Goal: Task Accomplishment & Management: Complete application form

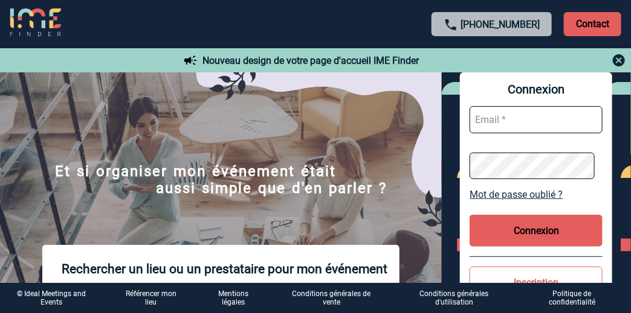
click at [501, 124] on input "text" at bounding box center [535, 119] width 133 height 27
type input "armelle.zachara@sanofi.com"
click at [545, 236] on button "Connexion" at bounding box center [535, 231] width 133 height 32
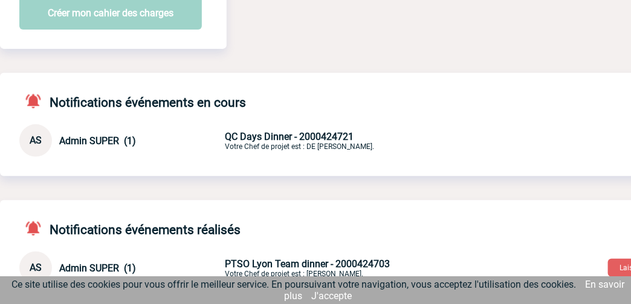
scroll to position [60, 0]
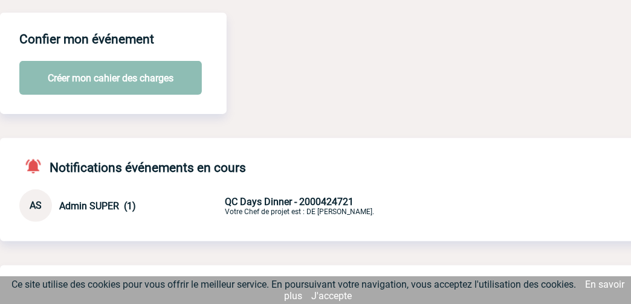
click at [115, 81] on button "Créer mon cahier des charges" at bounding box center [110, 78] width 182 height 34
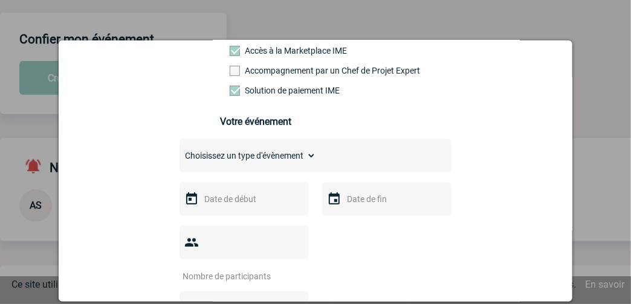
scroll to position [120, 0]
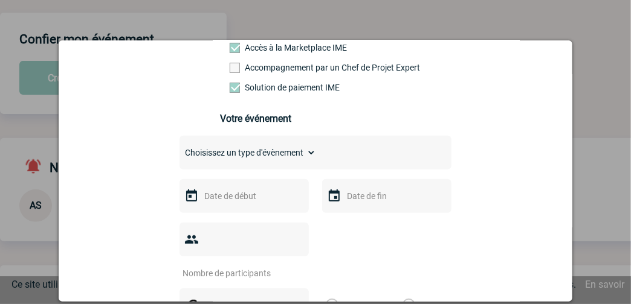
click at [281, 150] on select "Choisissez un type d'évènement Séminaire avec nuitée Séminaire sans nuitée Repa…" at bounding box center [247, 152] width 137 height 17
select select "3"
click at [179, 146] on select "Choisissez un type d'évènement Séminaire avec nuitée Séminaire sans nuitée Repa…" at bounding box center [247, 152] width 137 height 17
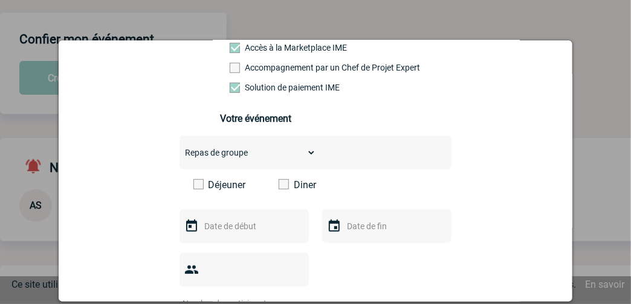
click at [284, 187] on label "Diner" at bounding box center [312, 184] width 69 height 11
click at [0, 0] on input "Diner" at bounding box center [0, 0] width 0 height 0
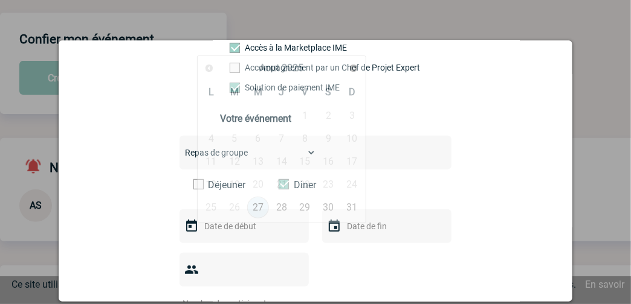
click at [201, 228] on input "text" at bounding box center [242, 227] width 83 height 16
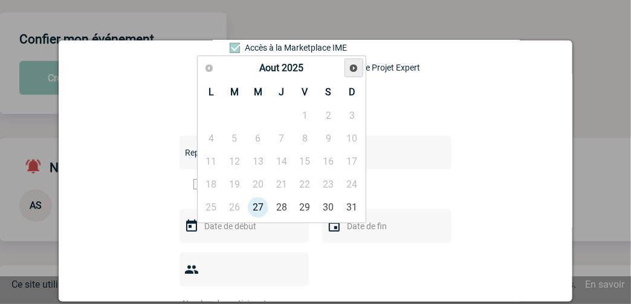
click at [355, 70] on span "Suivant" at bounding box center [354, 68] width 10 height 10
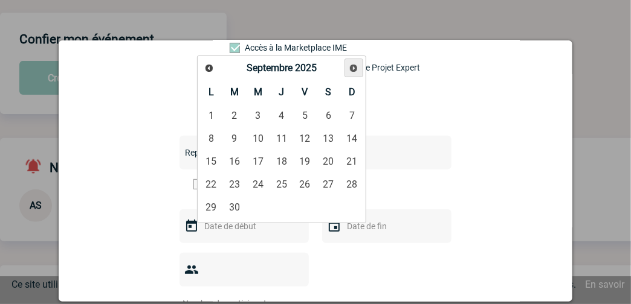
click at [355, 69] on span "Suivant" at bounding box center [354, 68] width 10 height 10
click at [255, 179] on link "22" at bounding box center [258, 185] width 22 height 22
type input "22-10-2025"
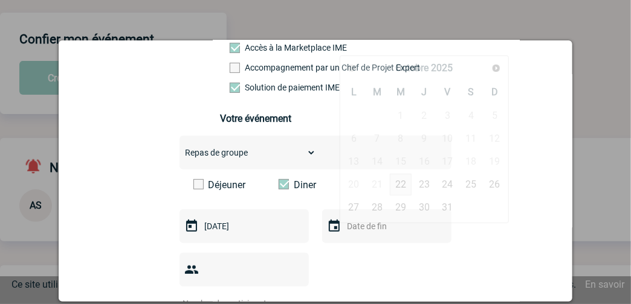
click at [350, 230] on input "text" at bounding box center [385, 227] width 83 height 16
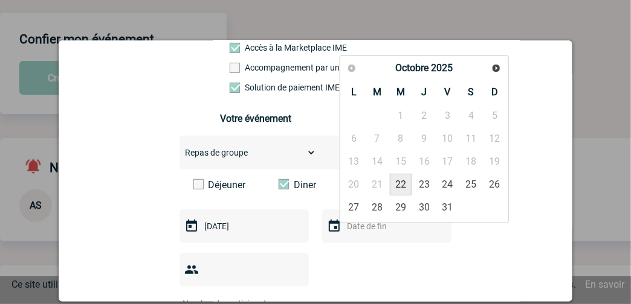
click at [397, 180] on link "22" at bounding box center [401, 185] width 22 height 22
type input "22-10-2025"
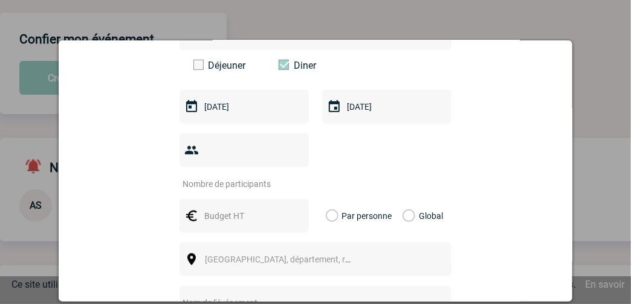
scroll to position [241, 0]
click at [254, 175] on input "number" at bounding box center [236, 183] width 114 height 16
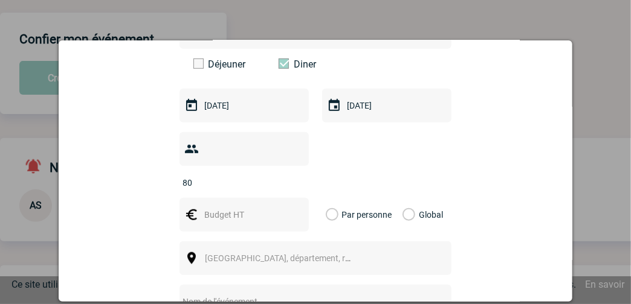
type input "80"
click at [268, 207] on input "text" at bounding box center [242, 215] width 83 height 16
type input "55"
type input "QC Days Dinner"
click at [326, 198] on label "Par personne" at bounding box center [332, 215] width 13 height 34
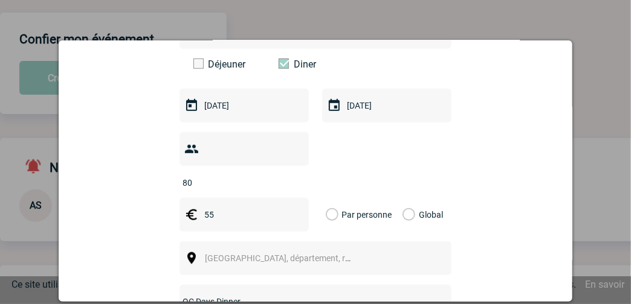
click at [0, 0] on input "Par personne" at bounding box center [0, 0] width 0 height 0
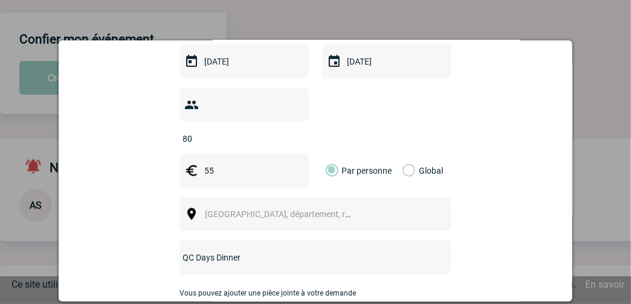
scroll to position [301, 0]
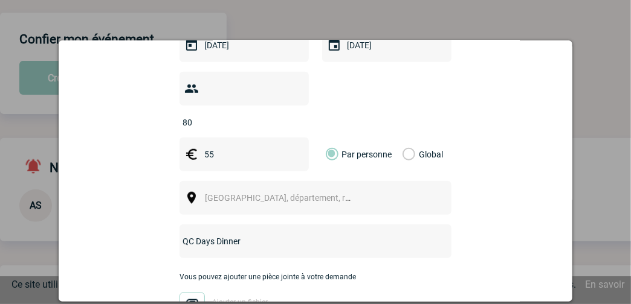
click at [256, 193] on span "Ville, département, région..." at bounding box center [289, 198] width 168 height 10
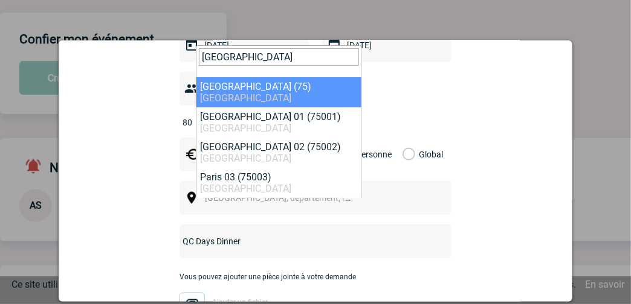
type input "PARIS"
select select "3"
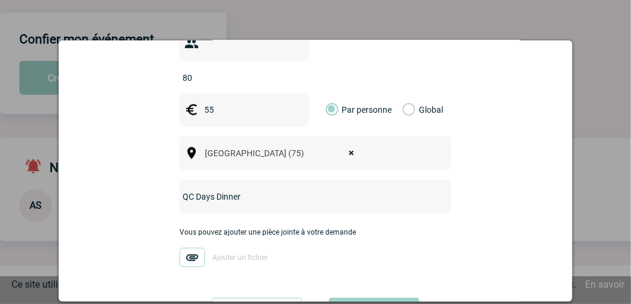
scroll to position [362, 0]
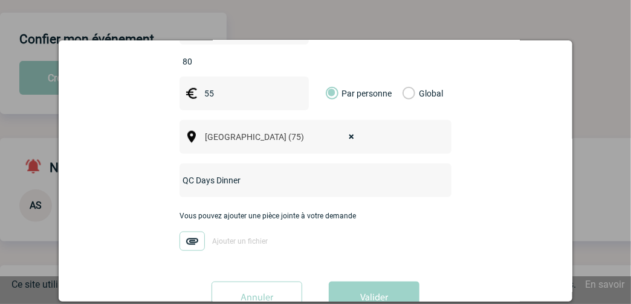
click at [259, 173] on input "QC Days Dinner" at bounding box center [299, 181] width 240 height 16
type input "Q"
click at [179, 173] on input "Contamination Control Conference" at bounding box center [299, 181] width 240 height 16
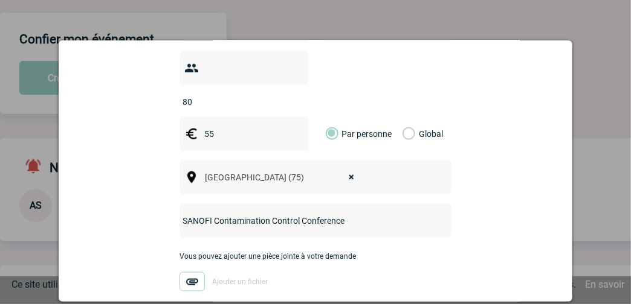
scroll to position [382, 0]
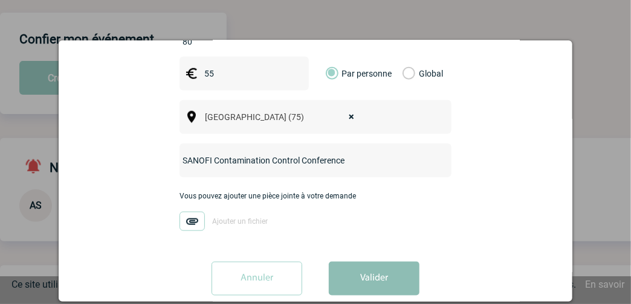
type input "SANOFI Contamination Control Conference"
click at [369, 262] on button "Valider" at bounding box center [374, 279] width 91 height 34
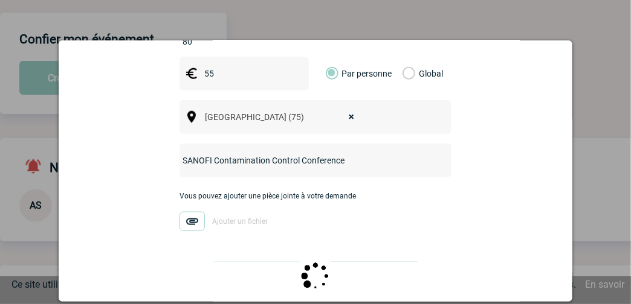
scroll to position [0, 0]
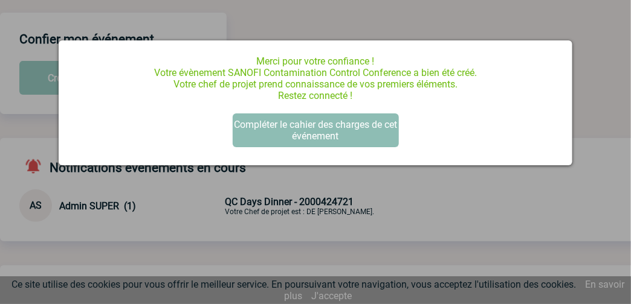
click at [307, 132] on button "Compléter le cahier des charges de cet événement" at bounding box center [316, 131] width 166 height 34
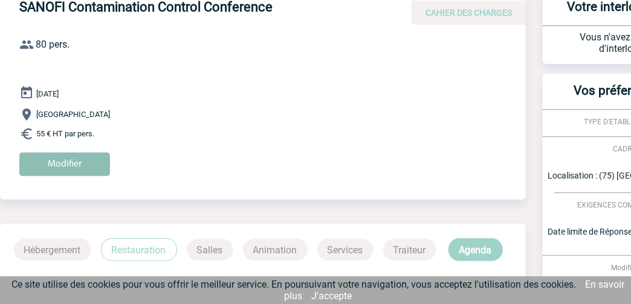
scroll to position [32, 0]
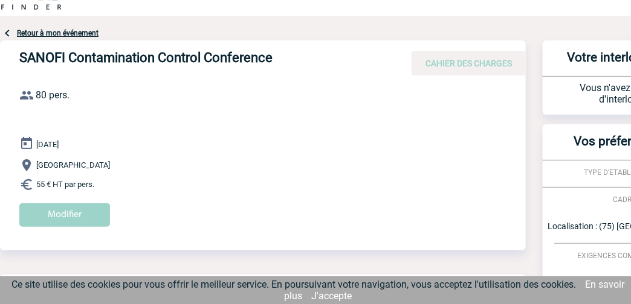
click at [59, 150] on div "22 Octobre 2025 Paris 55 € HT par pers. Modifier" at bounding box center [272, 187] width 506 height 100
click at [76, 208] on input "Modifier" at bounding box center [64, 216] width 91 height 24
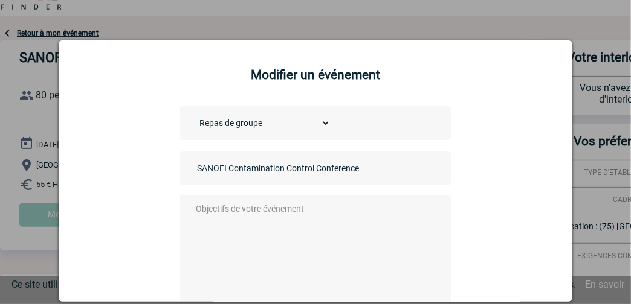
click at [267, 208] on textarea at bounding box center [312, 249] width 239 height 97
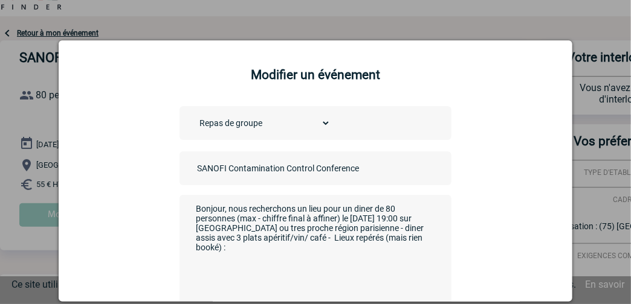
paste textarea "Musée Arts & Forrains"
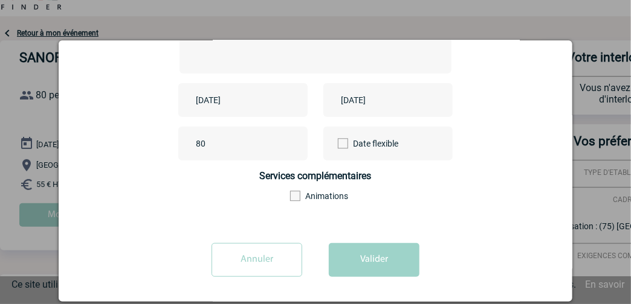
scroll to position [235, 0]
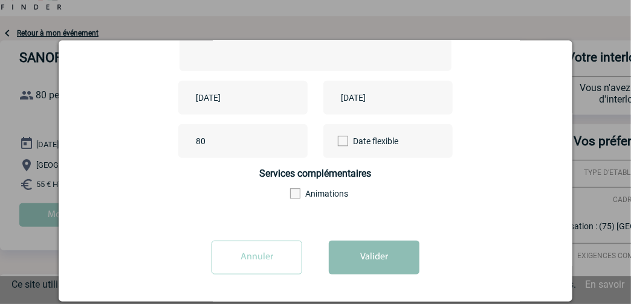
type textarea "Bonjour, nous recherchons un lieu pour un diner de 80 personnes (max - chiffre …"
click at [364, 257] on button "Valider" at bounding box center [374, 258] width 91 height 34
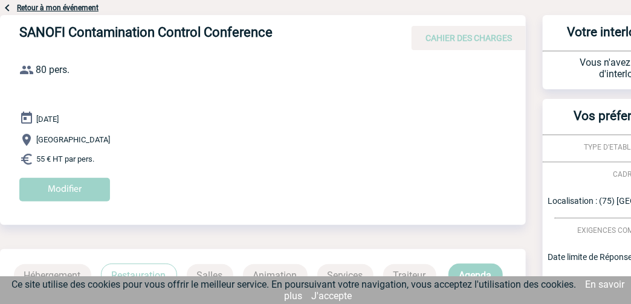
scroll to position [0, 0]
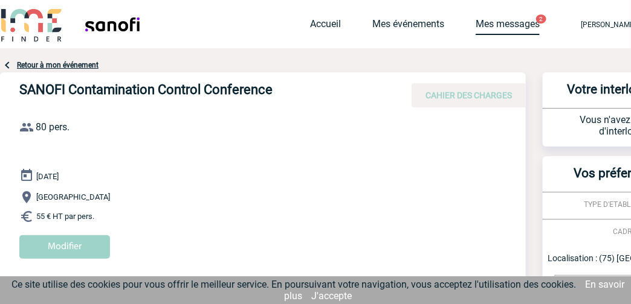
click at [475, 27] on link "Mes messages" at bounding box center [507, 26] width 64 height 17
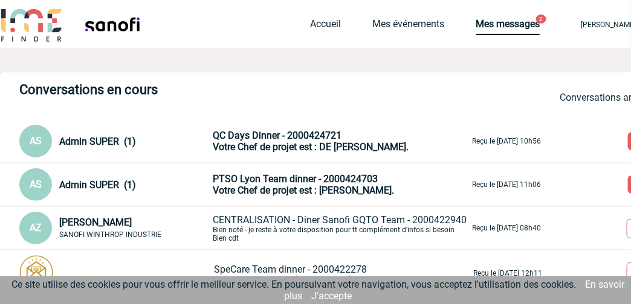
scroll to position [181, 0]
